Goal: Task Accomplishment & Management: Complete application form

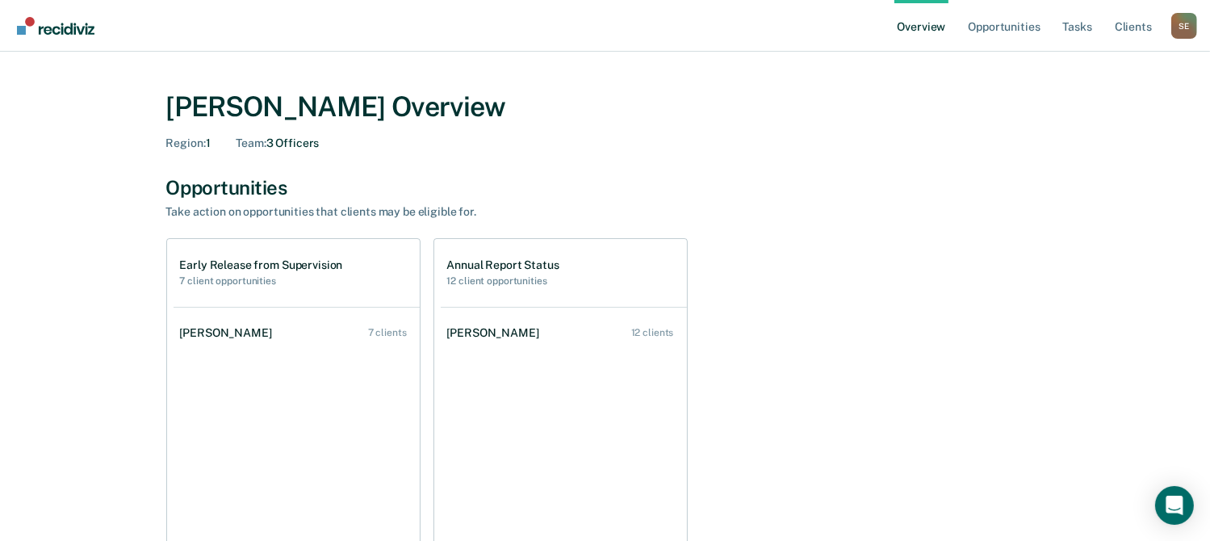
click at [244, 269] on h1 "Early Release from Supervision" at bounding box center [261, 265] width 163 height 14
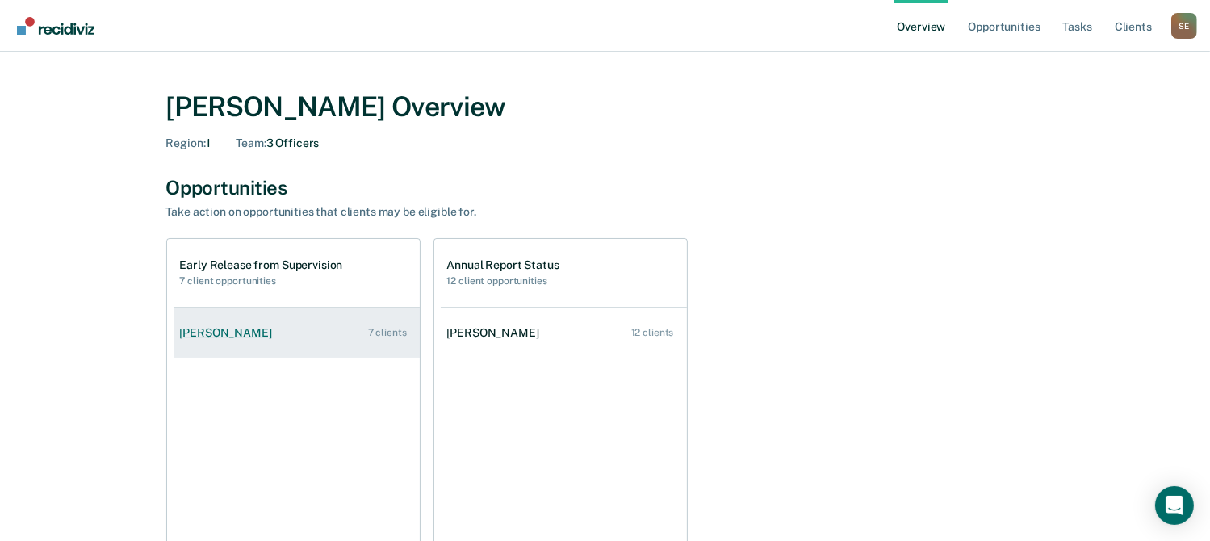
click at [218, 329] on div "[PERSON_NAME]" at bounding box center [229, 333] width 98 height 14
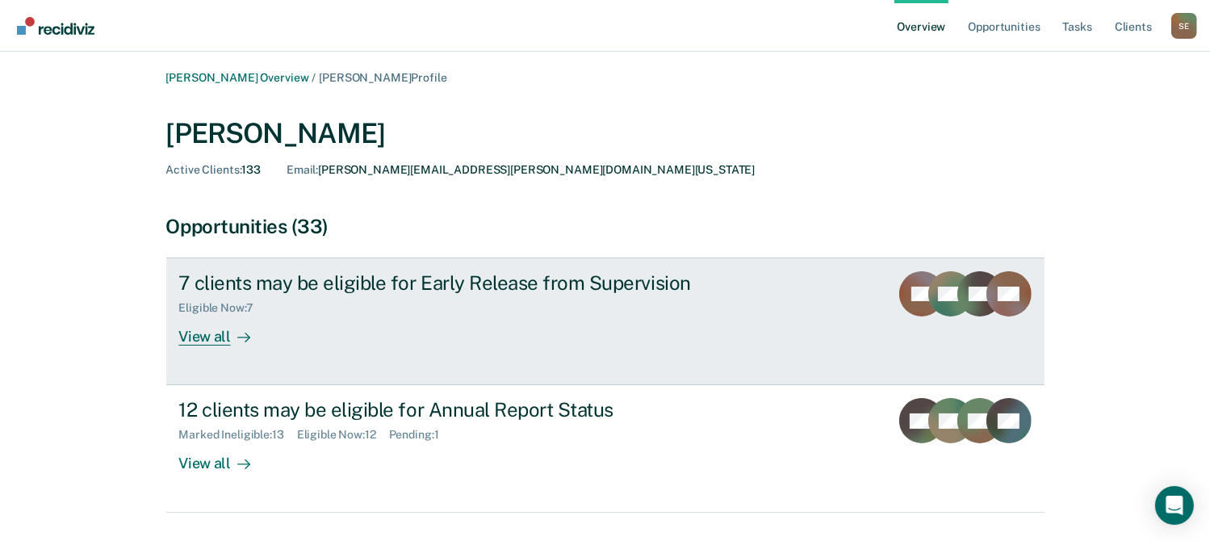
click at [901, 282] on icon at bounding box center [906, 302] width 48 height 60
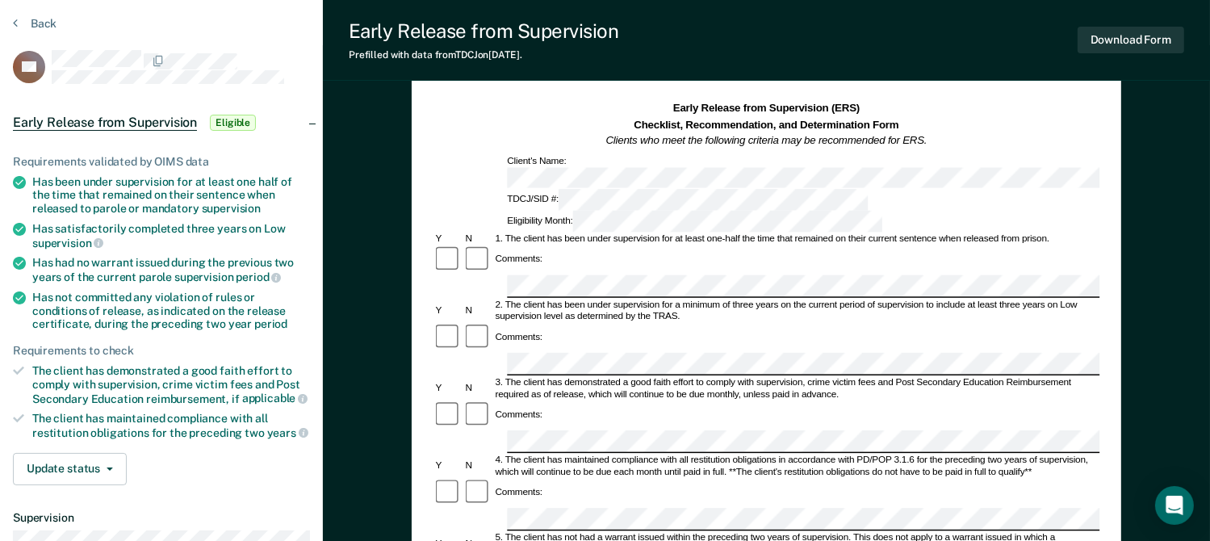
scroll to position [161, 0]
